Goal: Navigation & Orientation: Go to known website

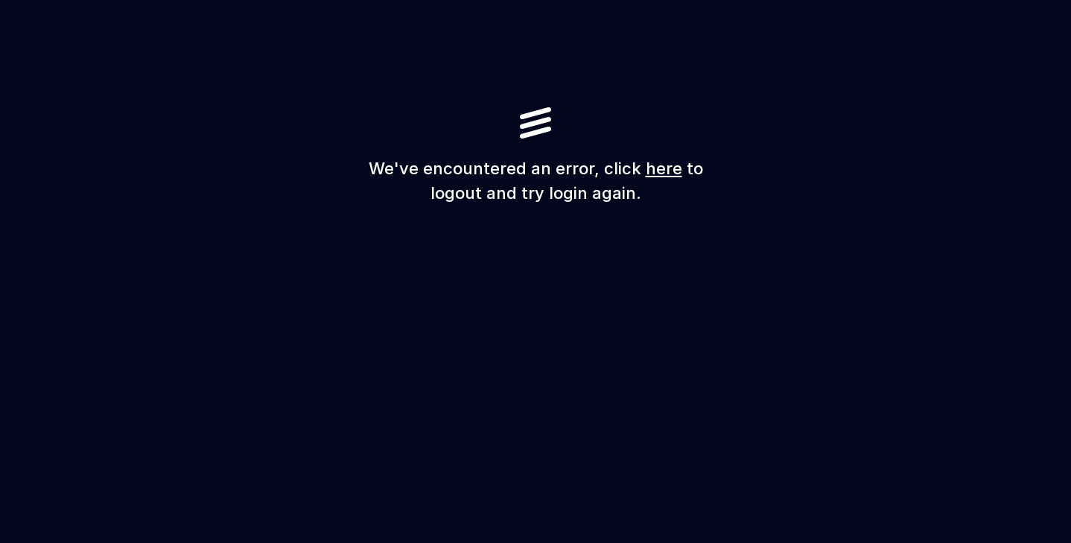
click at [663, 168] on link "here" at bounding box center [664, 168] width 36 height 19
click at [631, 170] on h1 "We've encountered an error, click here to logout and try login again." at bounding box center [536, 180] width 358 height 49
click at [382, 147] on div "We've encountered an error, click here to logout and try login again." at bounding box center [536, 156] width 358 height 98
drag, startPoint x: 776, startPoint y: 233, endPoint x: 195, endPoint y: 95, distance: 597.3
click at [195, 95] on div "We've encountered an error, click here to logout and try login again." at bounding box center [535, 271] width 1071 height 543
